Goal: Task Accomplishment & Management: Manage account settings

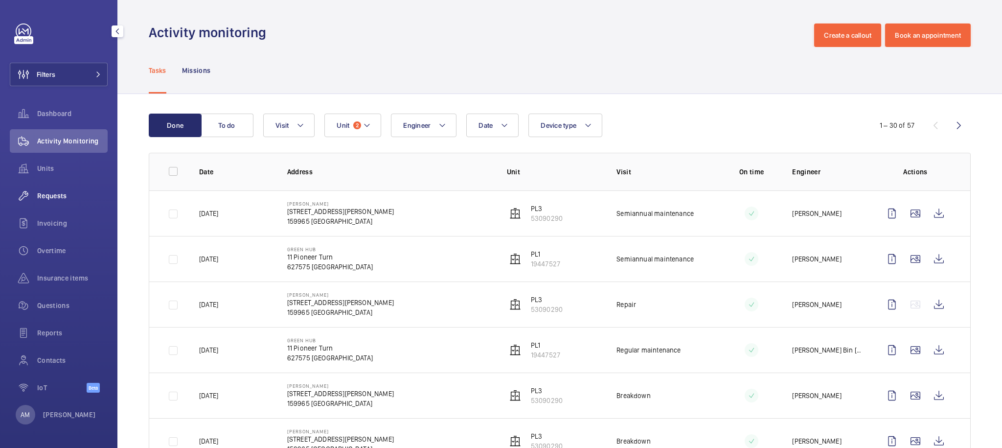
click at [53, 198] on span "Requests" at bounding box center [72, 196] width 70 height 10
